Goal: Task Accomplishment & Management: Manage account settings

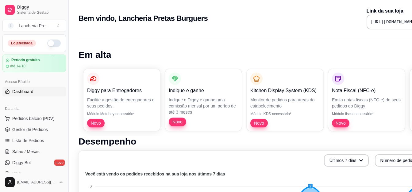
click at [47, 41] on button "button" at bounding box center [53, 43] width 13 height 7
click at [34, 139] on span "Lista de Pedidos" at bounding box center [28, 141] width 32 height 6
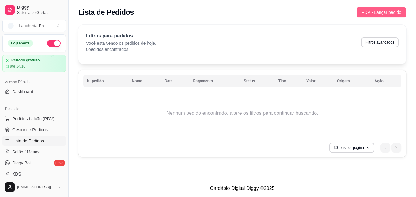
click at [373, 13] on span "PDV - Lançar pedido" at bounding box center [382, 12] width 40 height 7
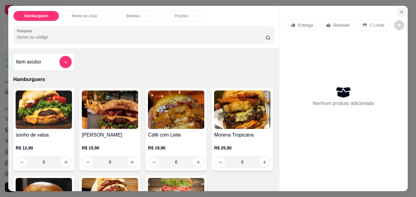
click at [397, 10] on button "Close" at bounding box center [402, 12] width 10 height 10
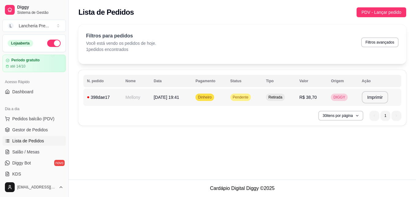
click at [177, 101] on td "[DATE] 19:41" at bounding box center [171, 97] width 42 height 17
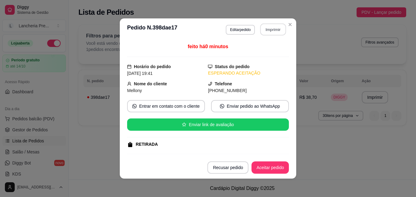
click at [273, 29] on button "Imprimir" at bounding box center [274, 30] width 26 height 12
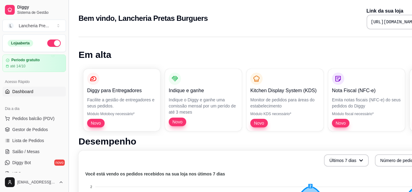
click at [66, 173] on button "Toggle Sidebar" at bounding box center [68, 96] width 5 height 192
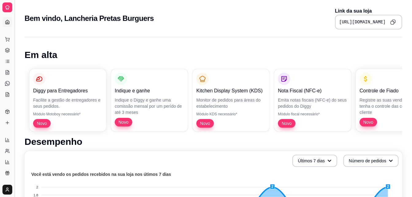
click at [14, 180] on button "Toggle Sidebar" at bounding box center [14, 98] width 5 height 197
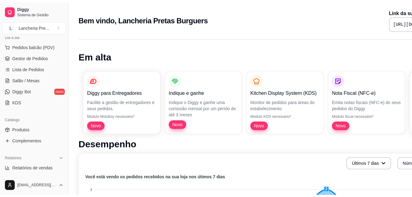
scroll to position [82, 0]
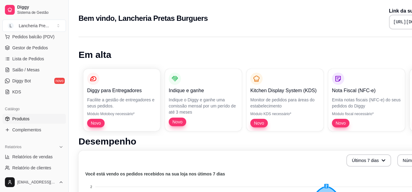
click at [28, 119] on span "Produtos" at bounding box center [20, 119] width 17 height 6
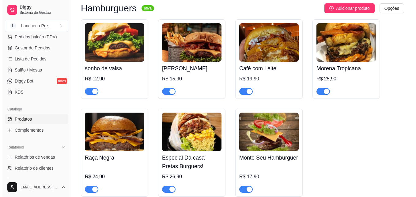
scroll to position [70, 0]
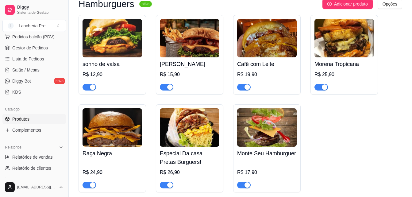
click at [195, 73] on div "R$ 15,90" at bounding box center [189, 74] width 59 height 7
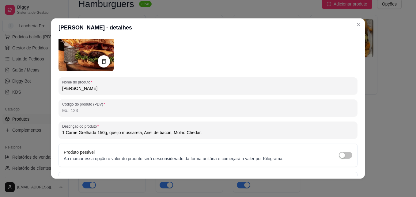
scroll to position [61, 0]
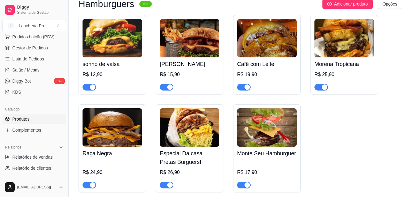
click at [139, 138] on img at bounding box center [111, 127] width 59 height 38
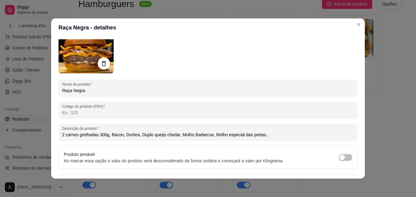
scroll to position [49, 0]
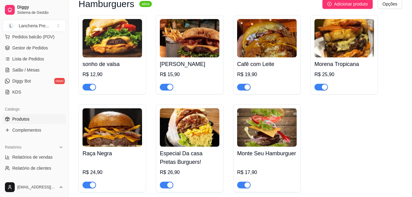
click at [181, 65] on h4 "[PERSON_NAME]" at bounding box center [189, 64] width 59 height 9
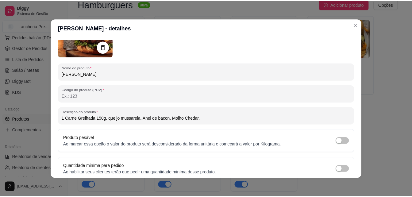
scroll to position [61, 0]
